Goal: Communication & Community: Ask a question

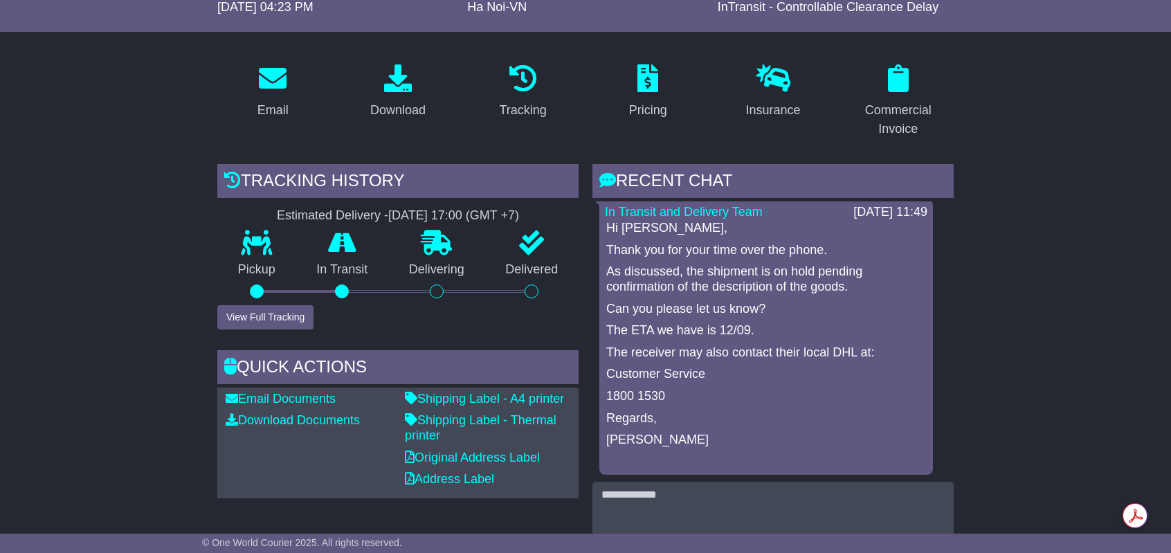
scroll to position [346, 0]
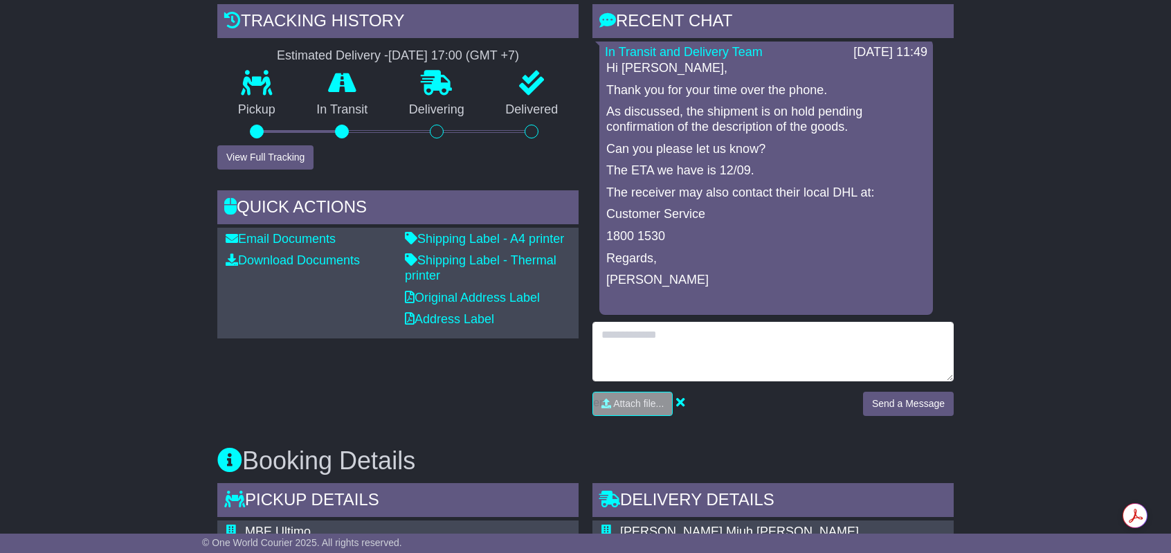
click at [763, 347] on textarea at bounding box center [772, 352] width 361 height 60
type textarea "**********"
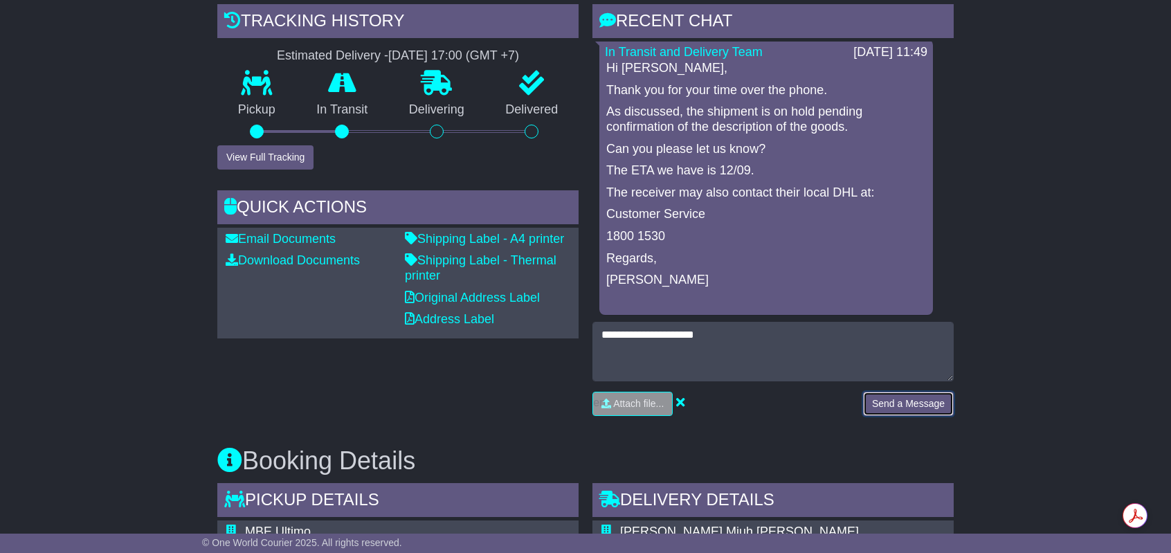
click at [896, 396] on button "Send a Message" at bounding box center [908, 404] width 91 height 24
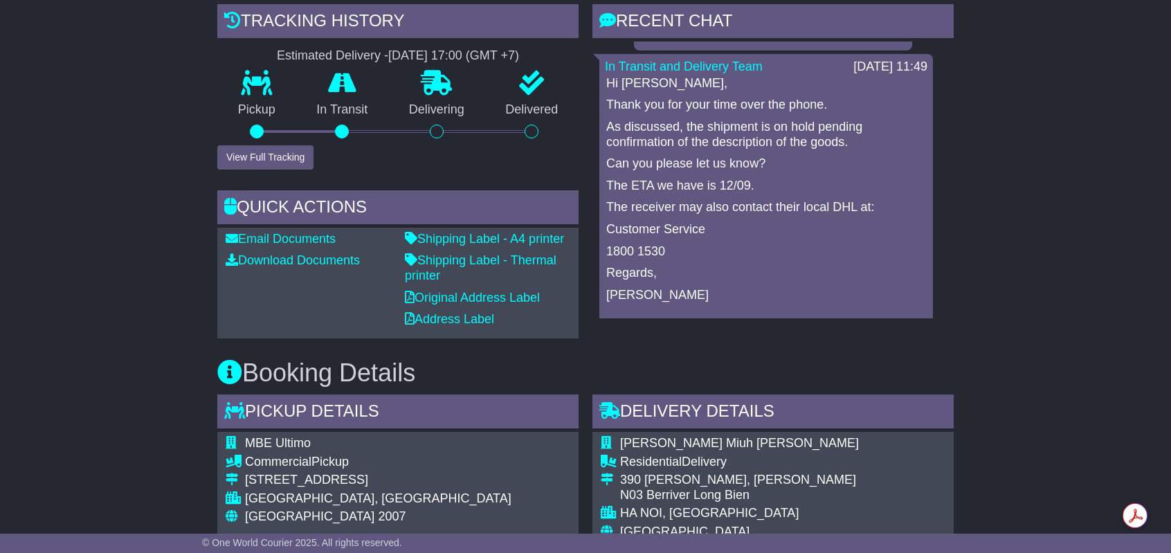
scroll to position [3351, 0]
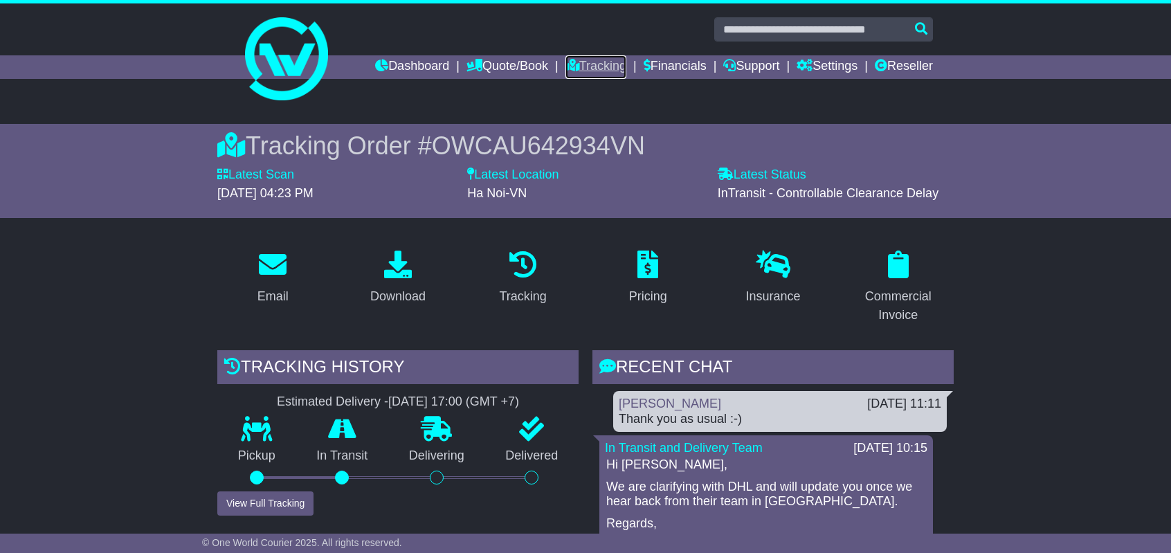
click at [593, 59] on link "Tracking" at bounding box center [595, 67] width 61 height 24
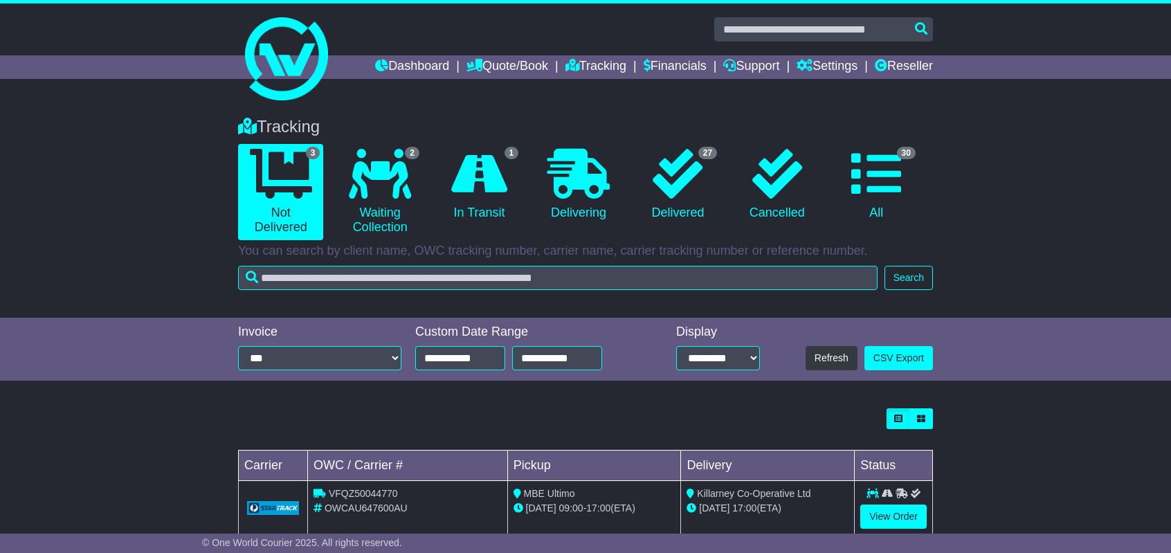
click at [364, 507] on span "OWCAU647600AU" at bounding box center [366, 507] width 83 height 11
copy span "OWCAU647600AU"
